Goal: Transaction & Acquisition: Purchase product/service

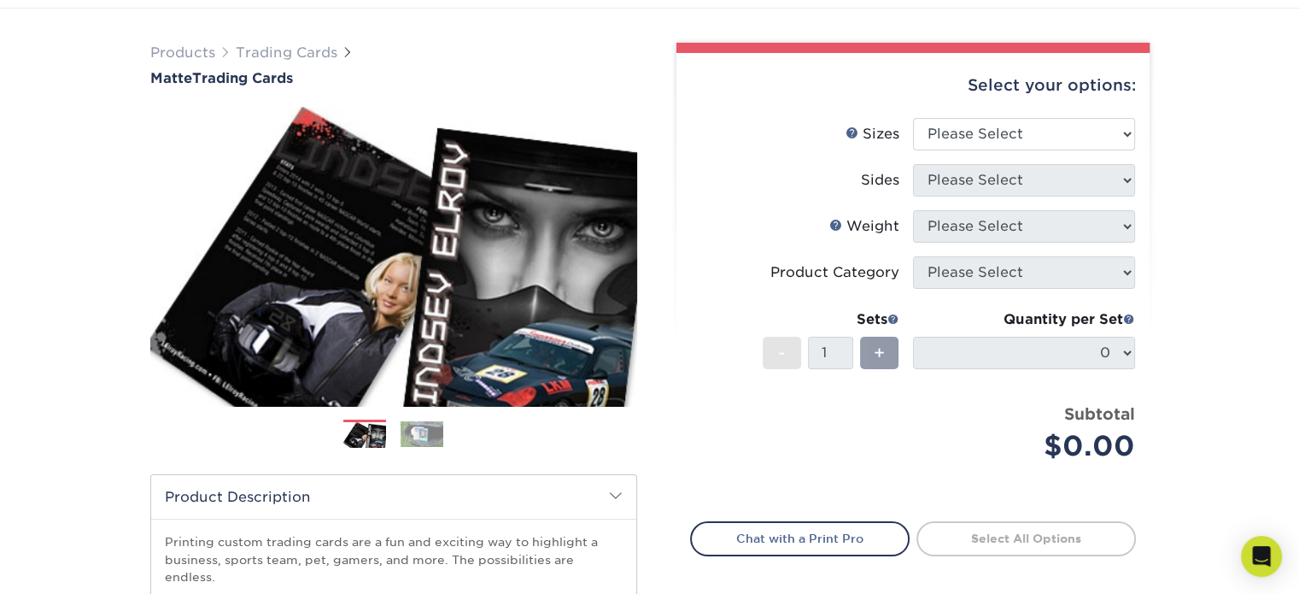
scroll to position [75, 0]
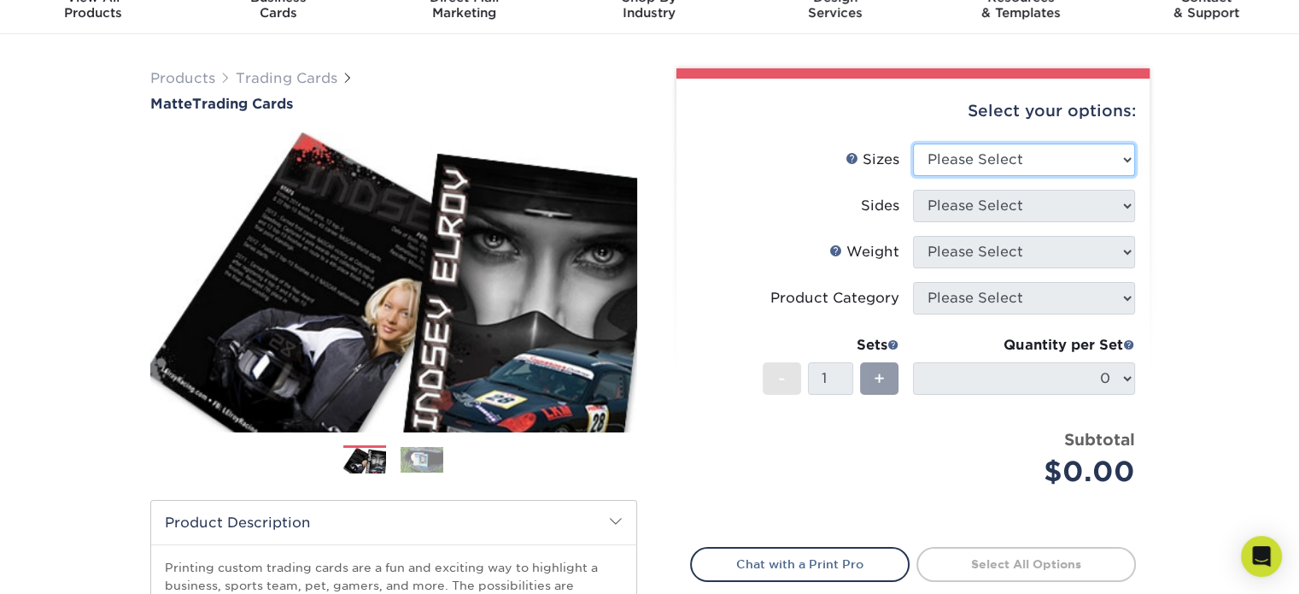
click at [1071, 169] on select "Please Select 2.5" x 3.5"" at bounding box center [1024, 159] width 222 height 32
click at [1049, 158] on select "Please Select 2.5" x 3.5"" at bounding box center [1024, 159] width 222 height 32
click at [913, 143] on select "Please Select 2.5" x 3.5"" at bounding box center [1024, 159] width 222 height 32
click at [1028, 152] on select "Please Select 2.5" x 3.5"" at bounding box center [1024, 159] width 222 height 32
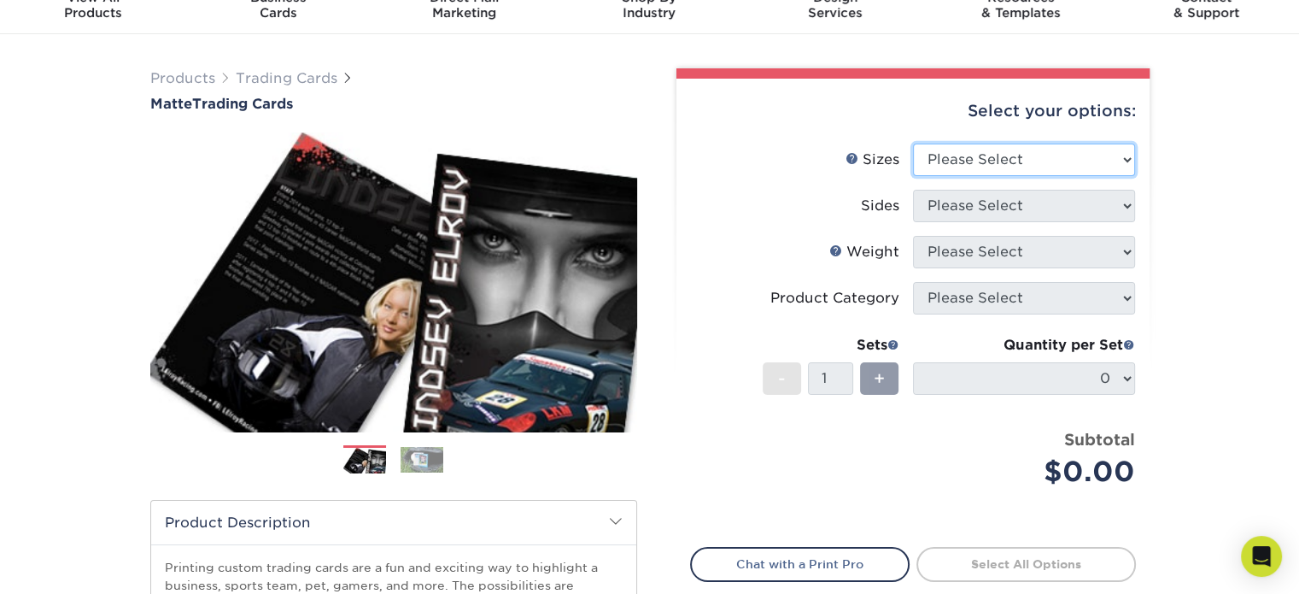
select select "2.50x3.50"
click at [913, 143] on select "Please Select 2.5" x 3.5"" at bounding box center [1024, 159] width 222 height 32
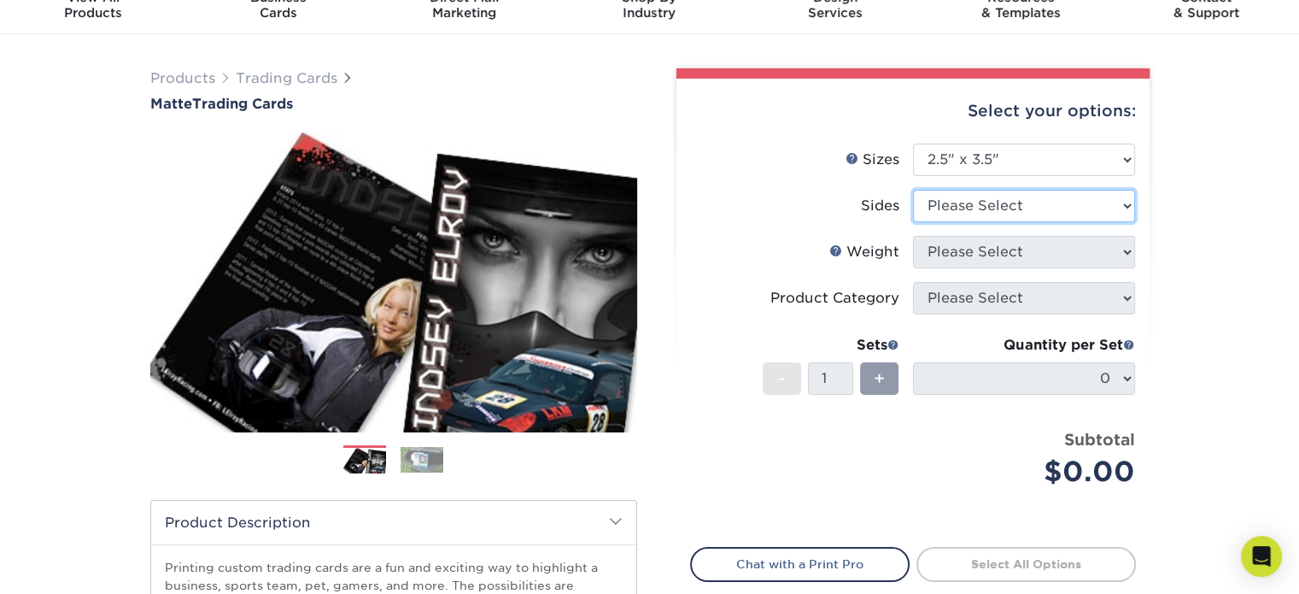
click at [1044, 209] on select "Please Select Print Both Sides Print Front Only" at bounding box center [1024, 206] width 222 height 32
select select "13abbda7-1d64-4f25-8bb2-c179b224825d"
click at [913, 190] on select "Please Select Print Both Sides Print Front Only" at bounding box center [1024, 206] width 222 height 32
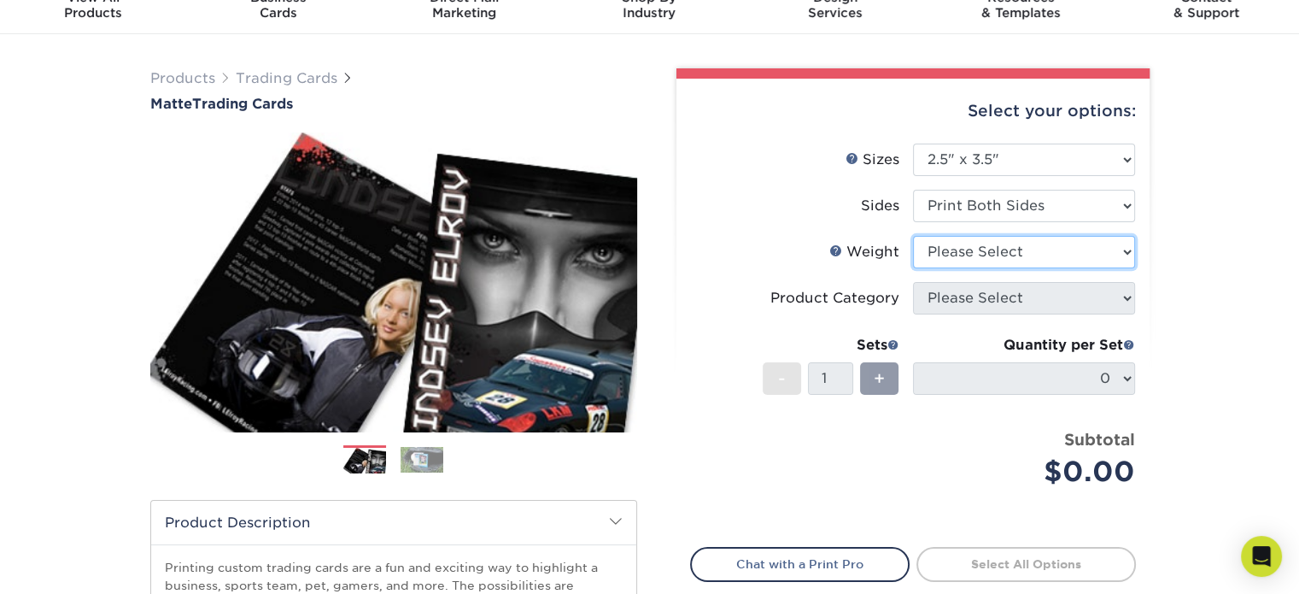
click at [1025, 264] on select "Please Select 16PT 14PT" at bounding box center [1024, 252] width 222 height 32
select select "16PT"
click at [913, 236] on select "Please Select 16PT 14PT" at bounding box center [1024, 252] width 222 height 32
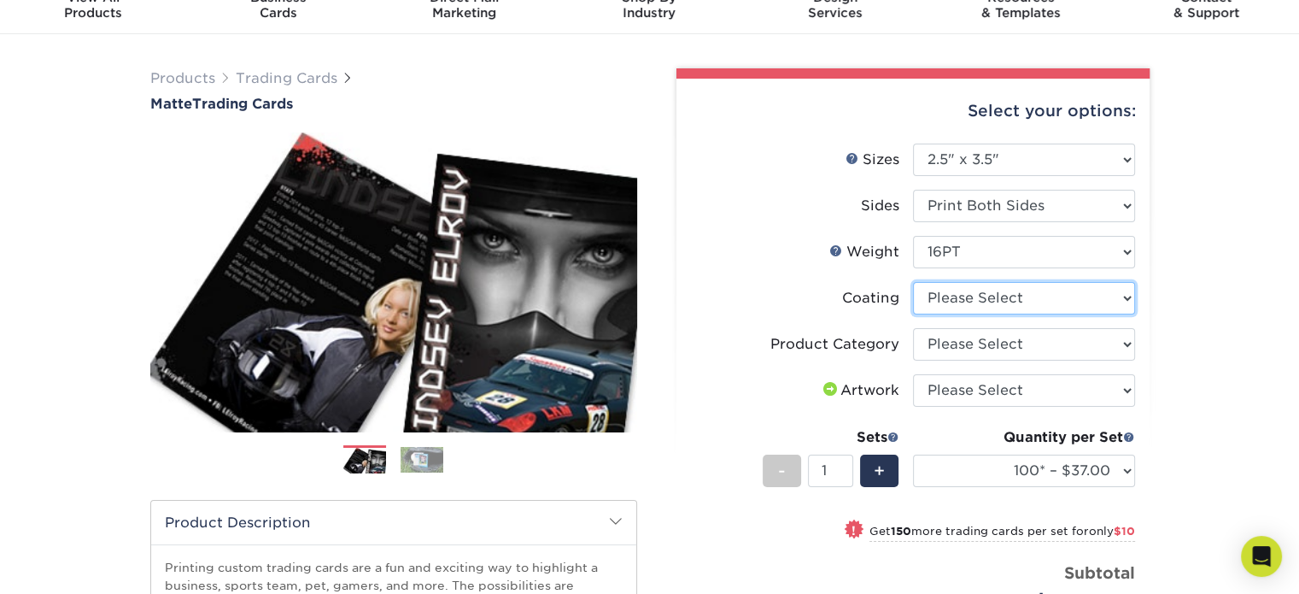
click at [1021, 306] on select at bounding box center [1024, 298] width 222 height 32
